Goal: Check status

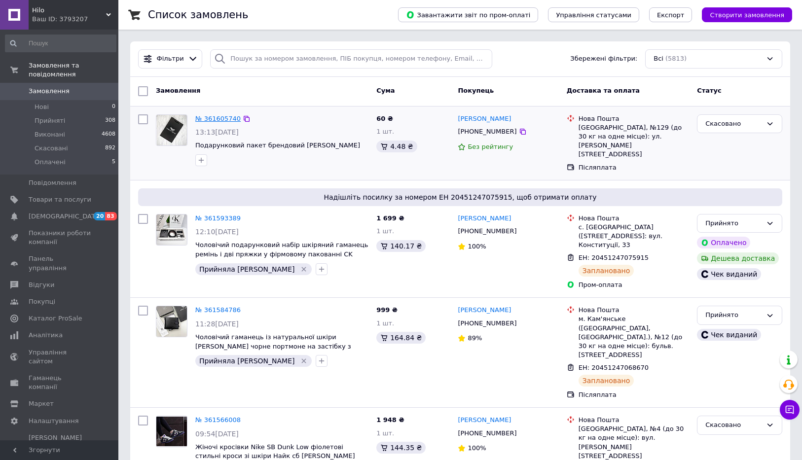
click at [217, 117] on link "№ 361605740" at bounding box center [217, 118] width 45 height 7
